Goal: Information Seeking & Learning: Learn about a topic

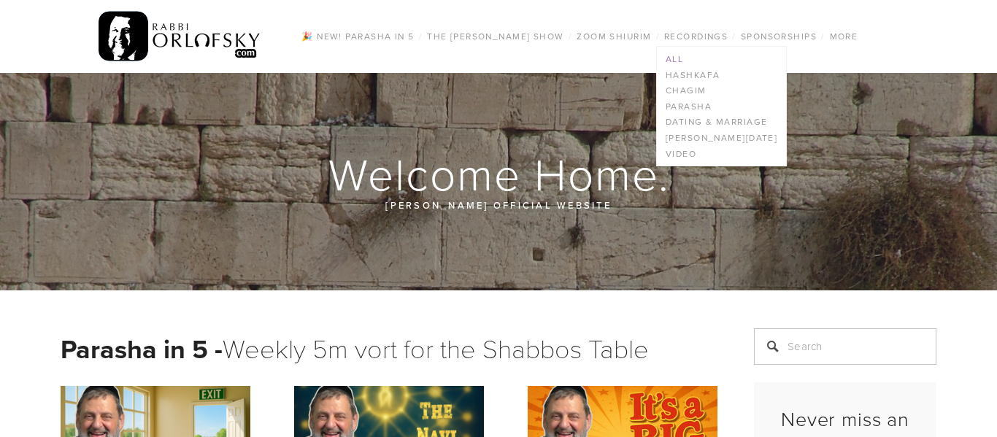
click at [669, 60] on link "All" at bounding box center [721, 59] width 129 height 16
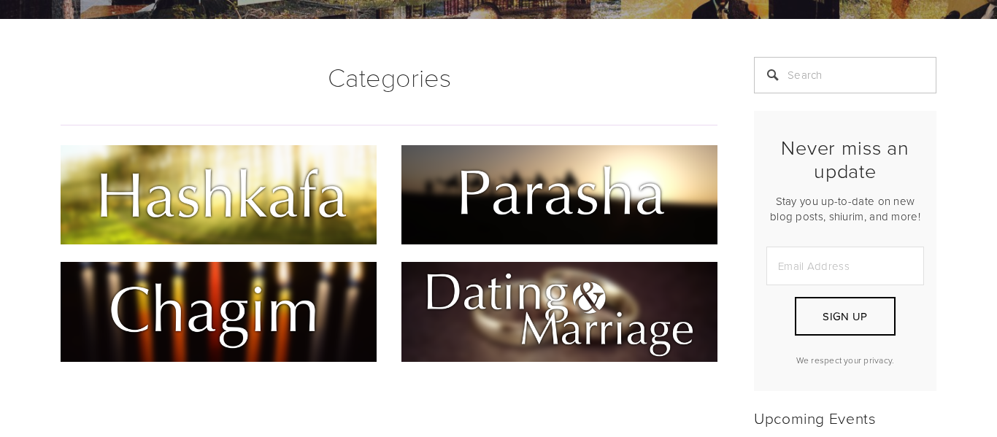
scroll to position [251, 0]
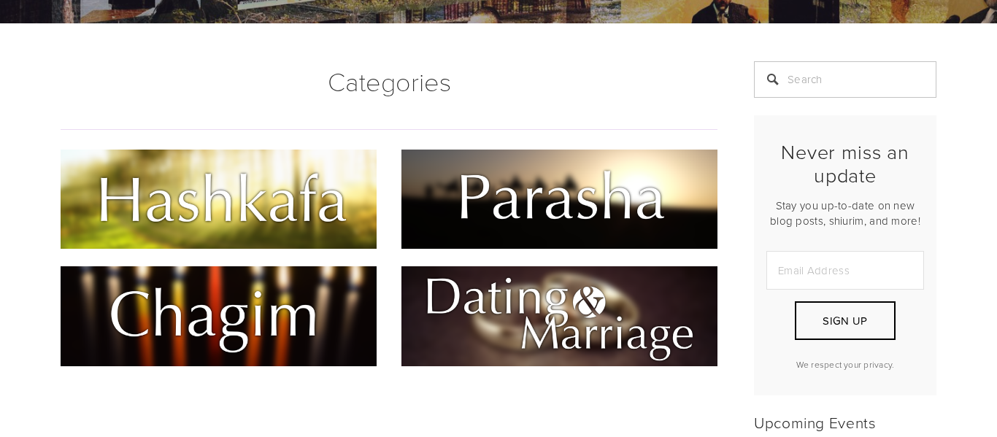
click at [209, 210] on img at bounding box center [219, 199] width 316 height 99
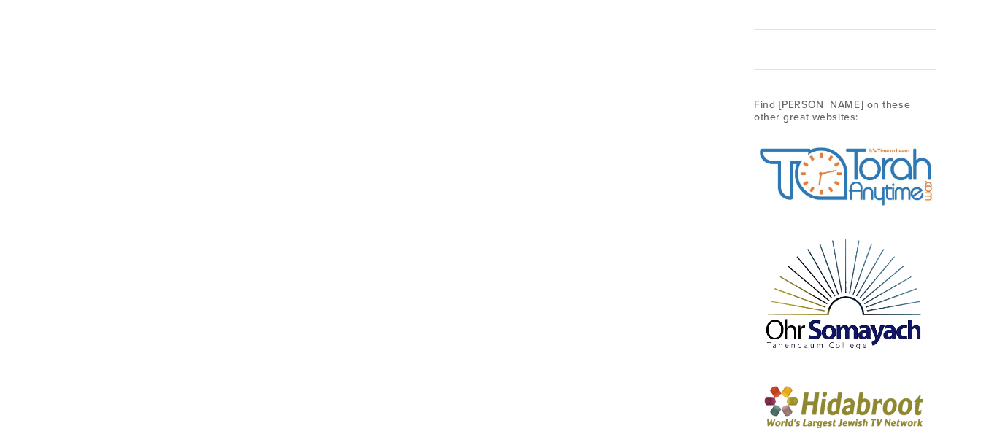
scroll to position [1622, 0]
